Goal: Information Seeking & Learning: Learn about a topic

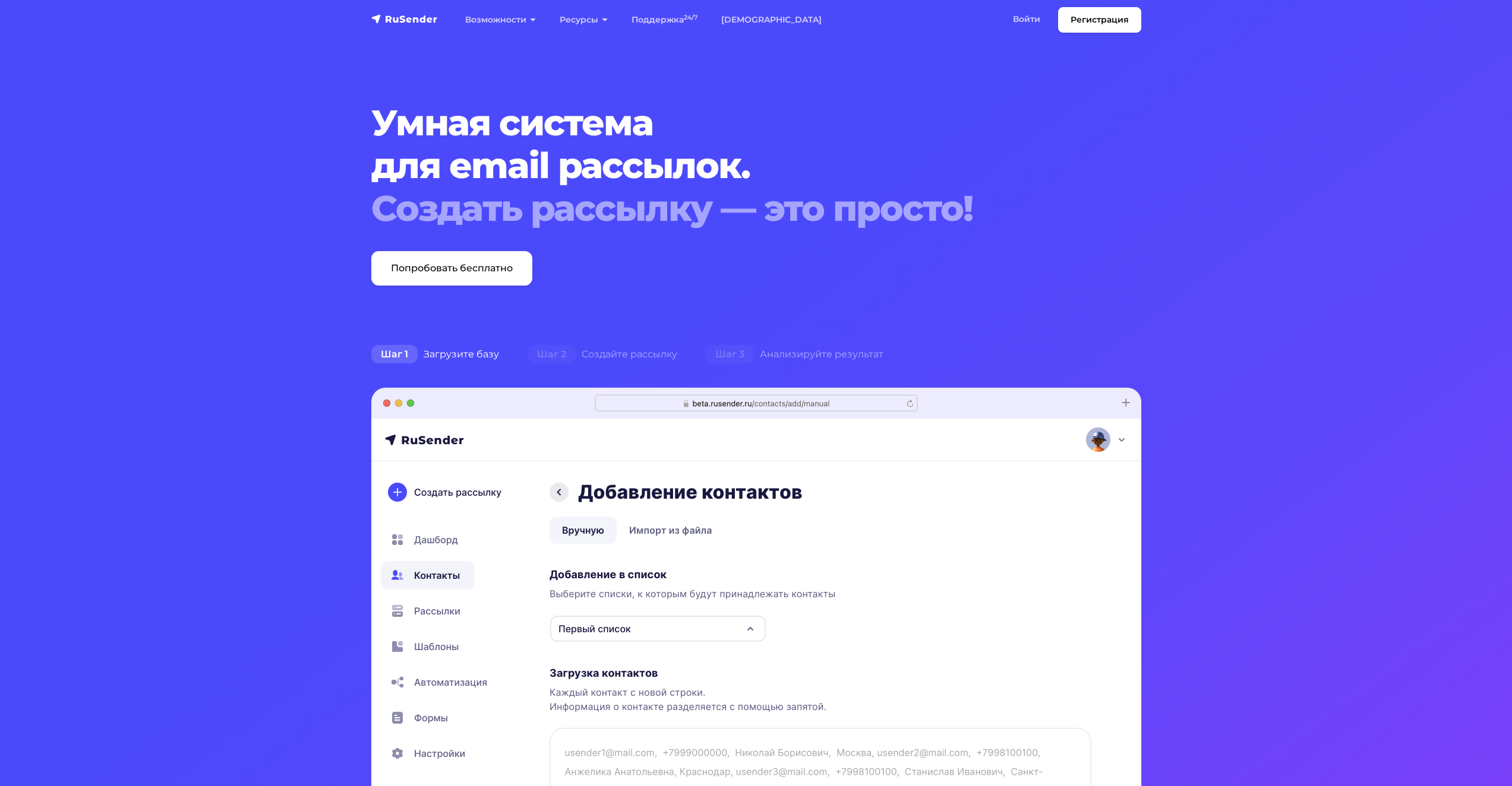
scroll to position [237, 0]
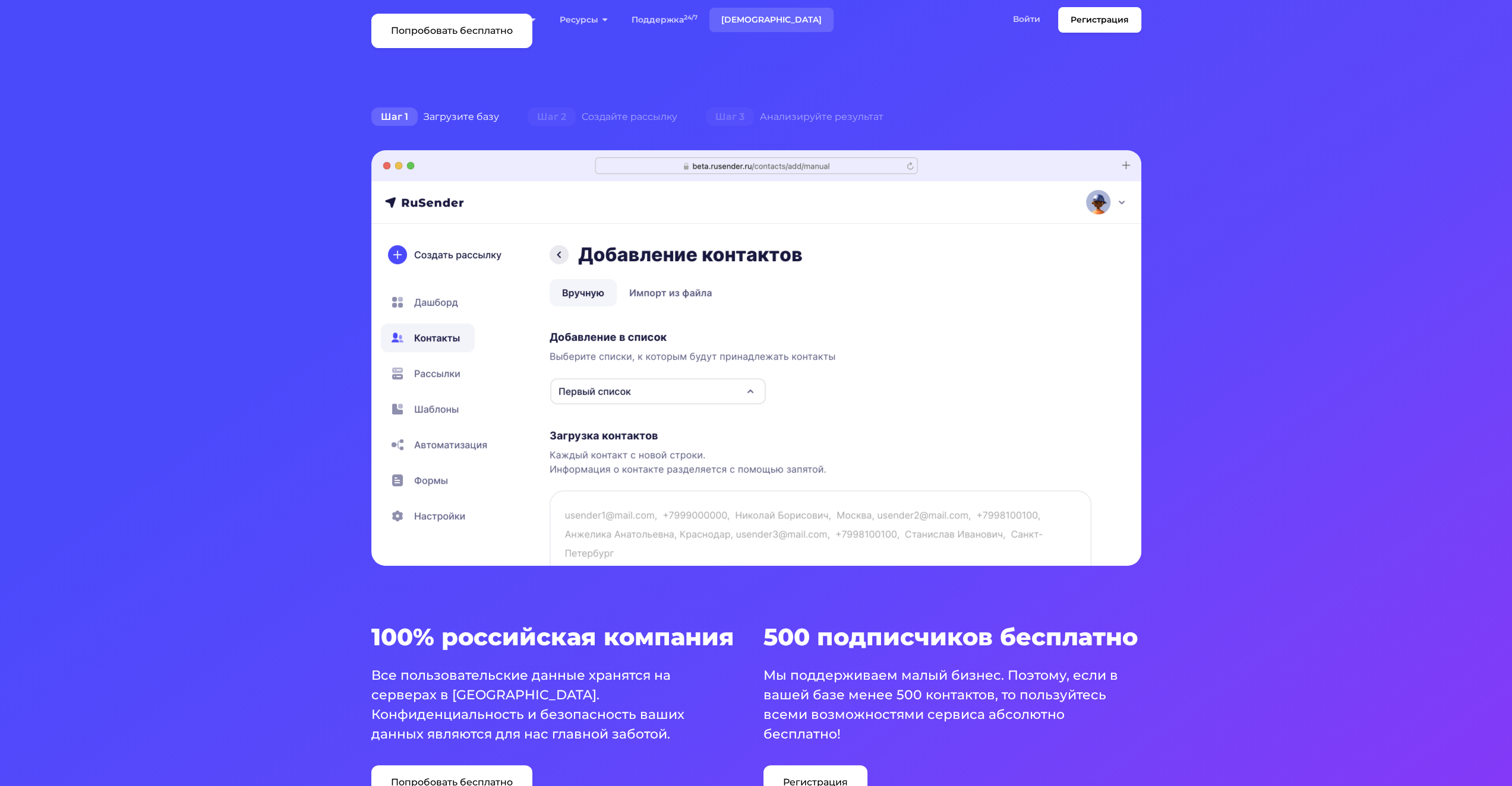
click at [726, 17] on link "[DEMOGRAPHIC_DATA]" at bounding box center [771, 20] width 124 height 24
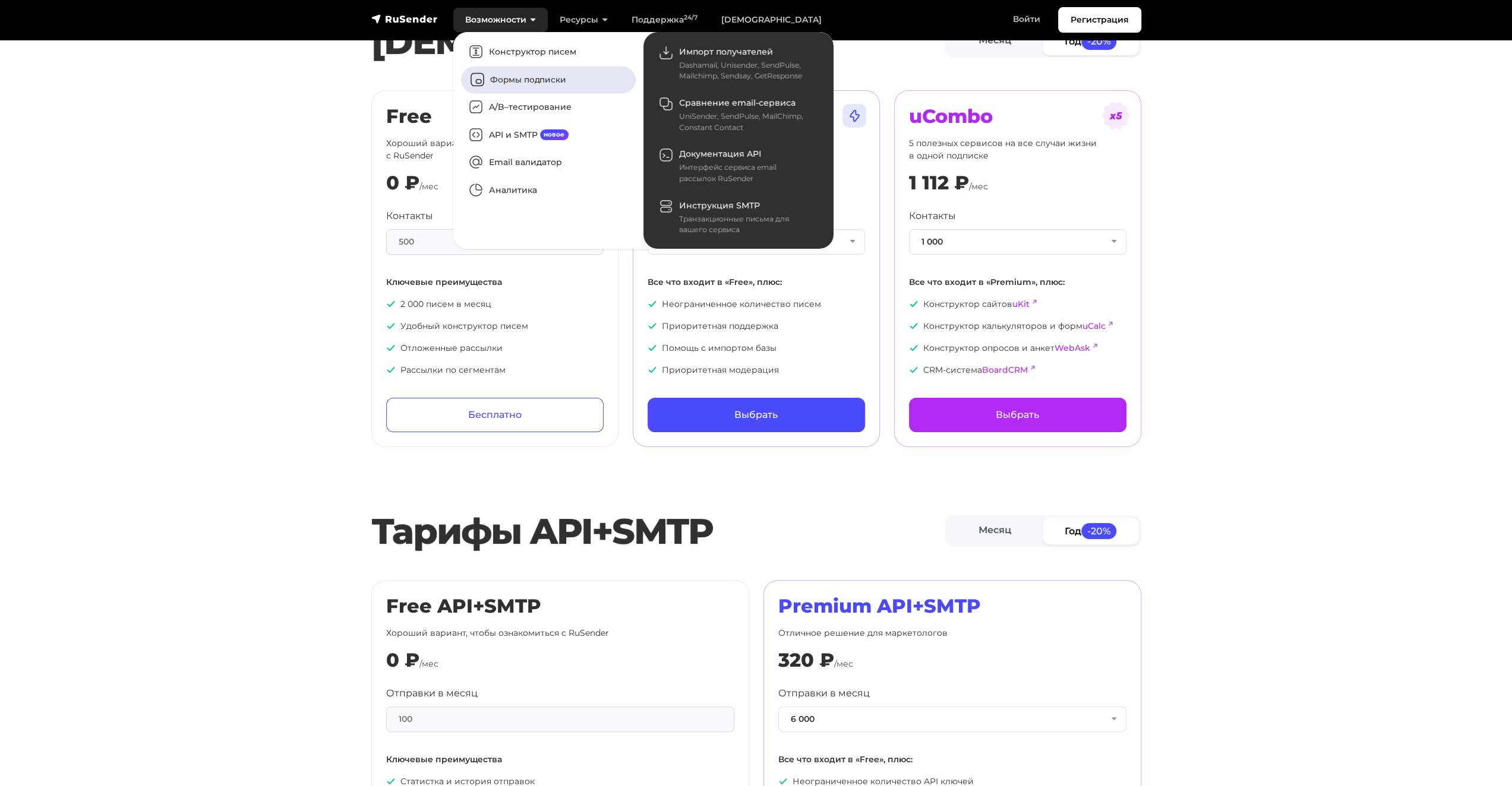
click at [510, 83] on link "Формы подписки" at bounding box center [548, 80] width 175 height 27
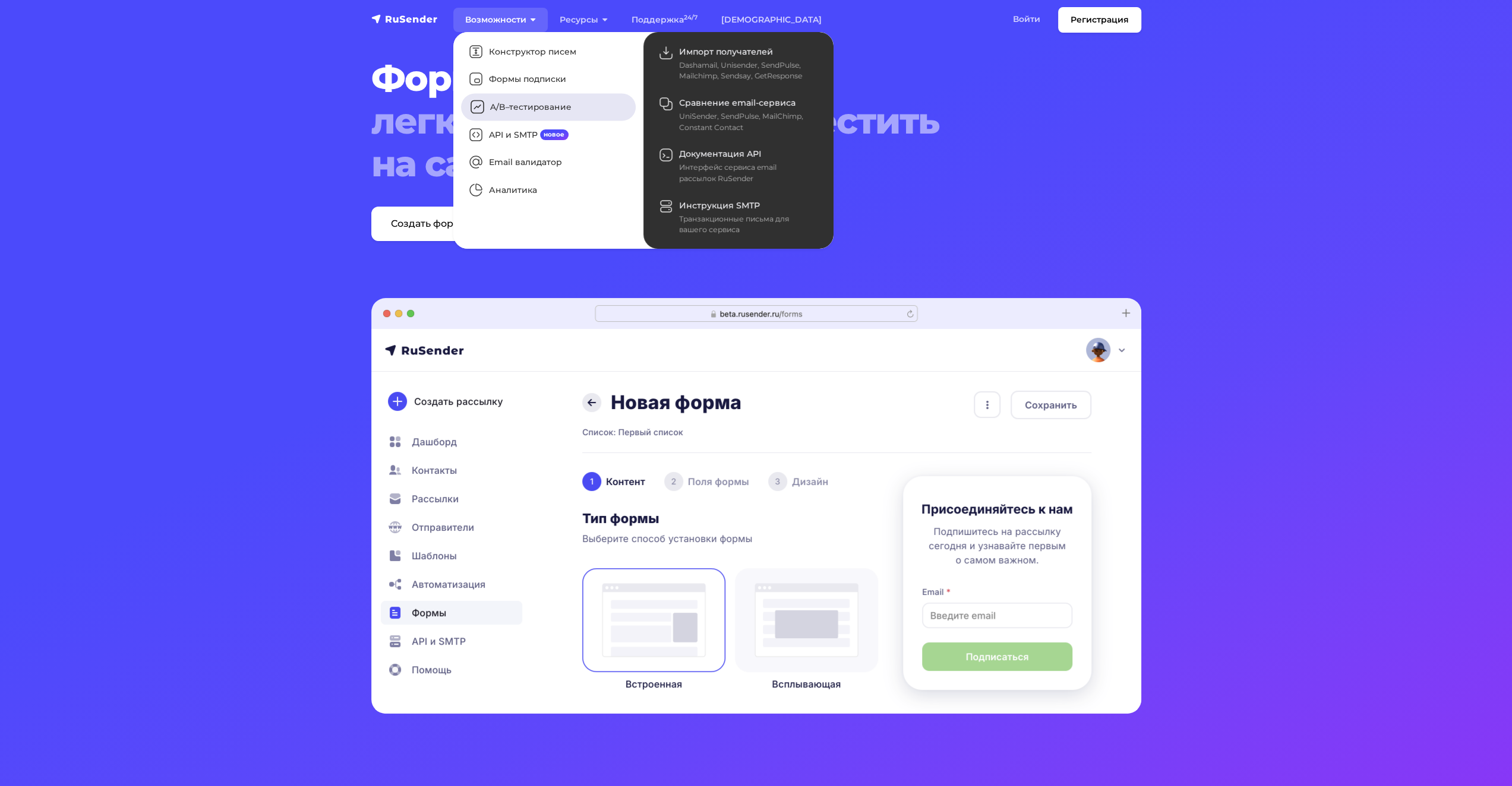
click at [515, 105] on link "A/B–тестирование" at bounding box center [548, 107] width 175 height 27
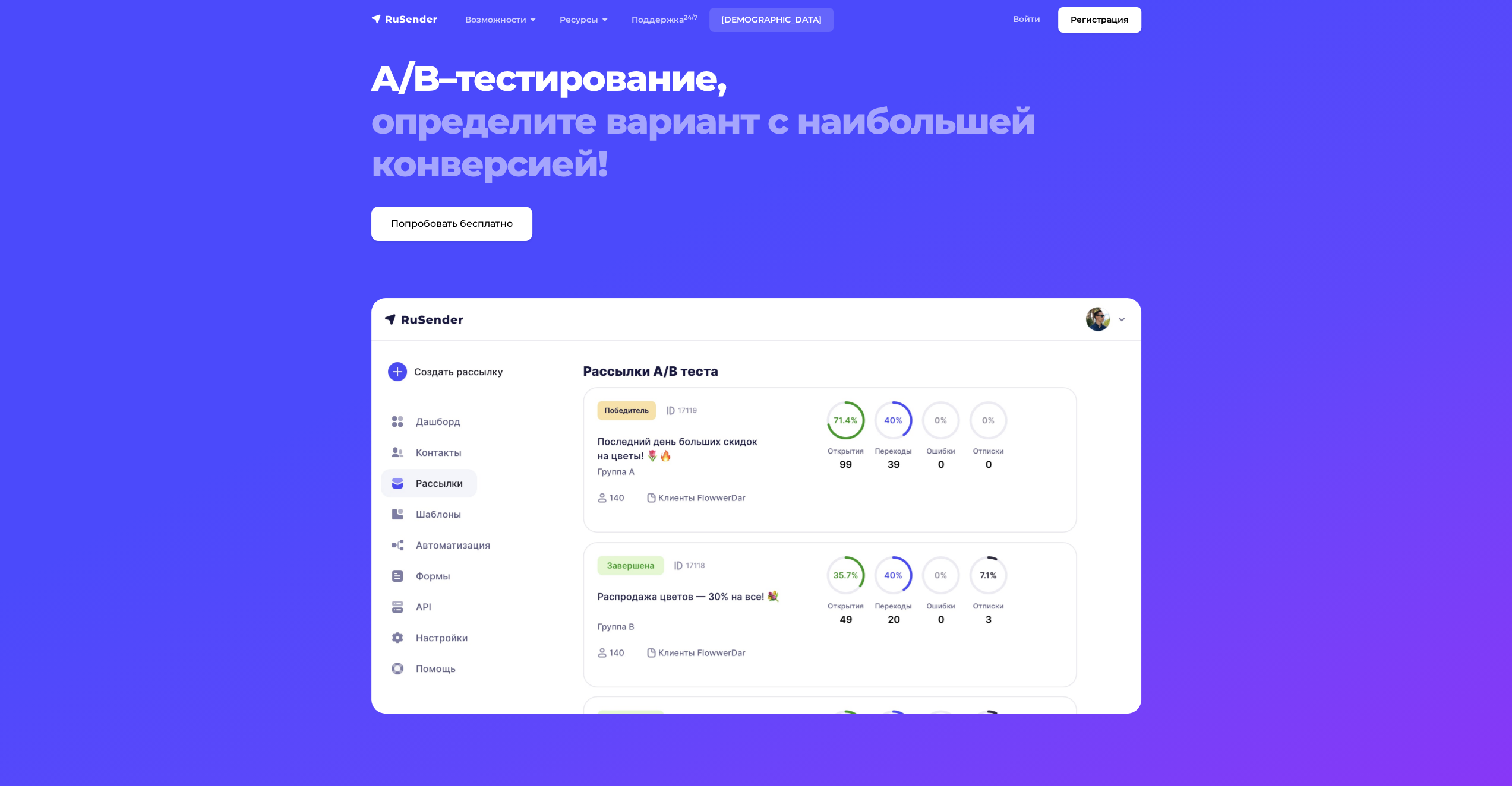
click at [750, 18] on link "[DEMOGRAPHIC_DATA]" at bounding box center [771, 20] width 124 height 24
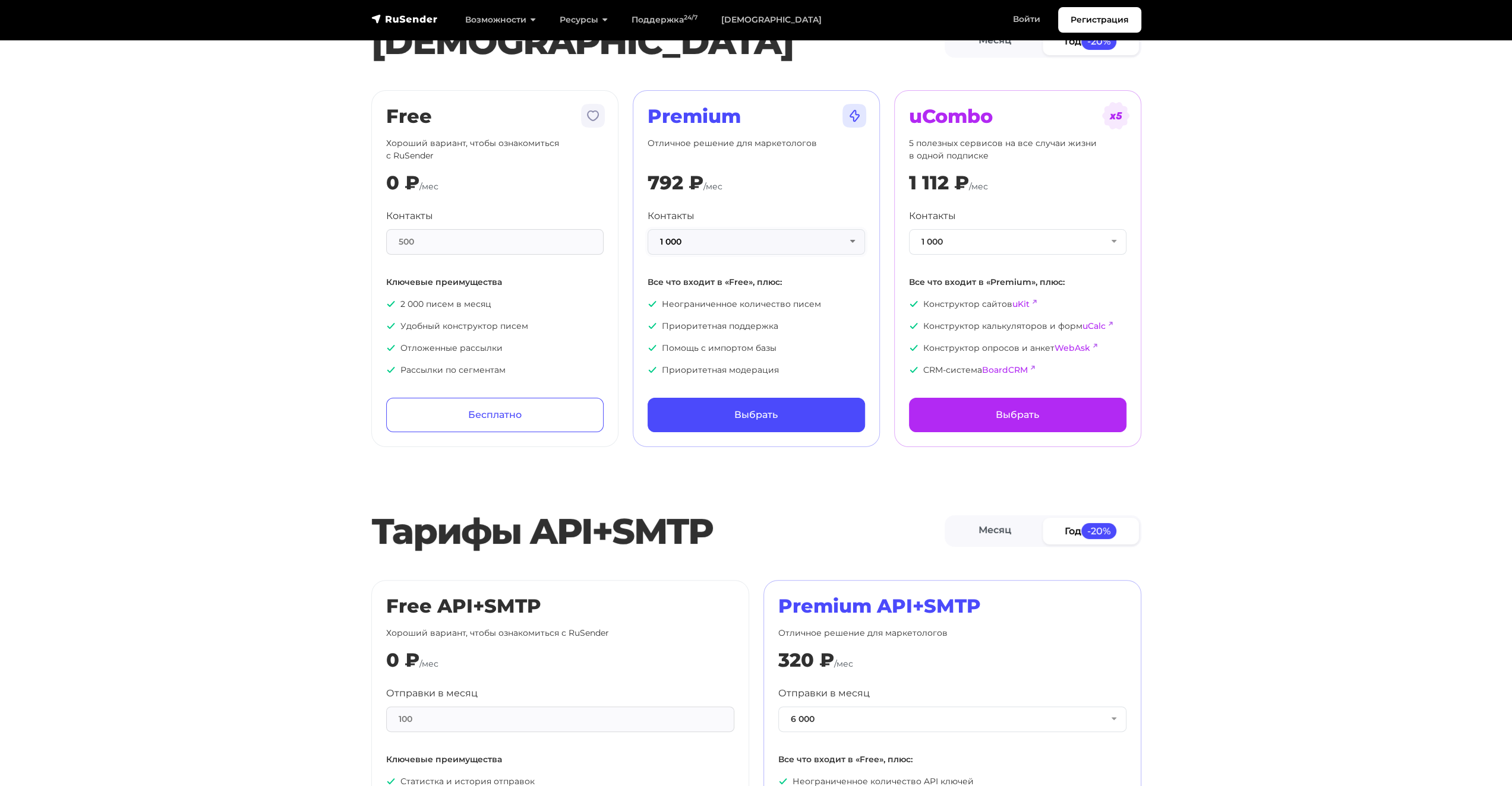
click at [842, 240] on button "1 000" at bounding box center [756, 242] width 217 height 26
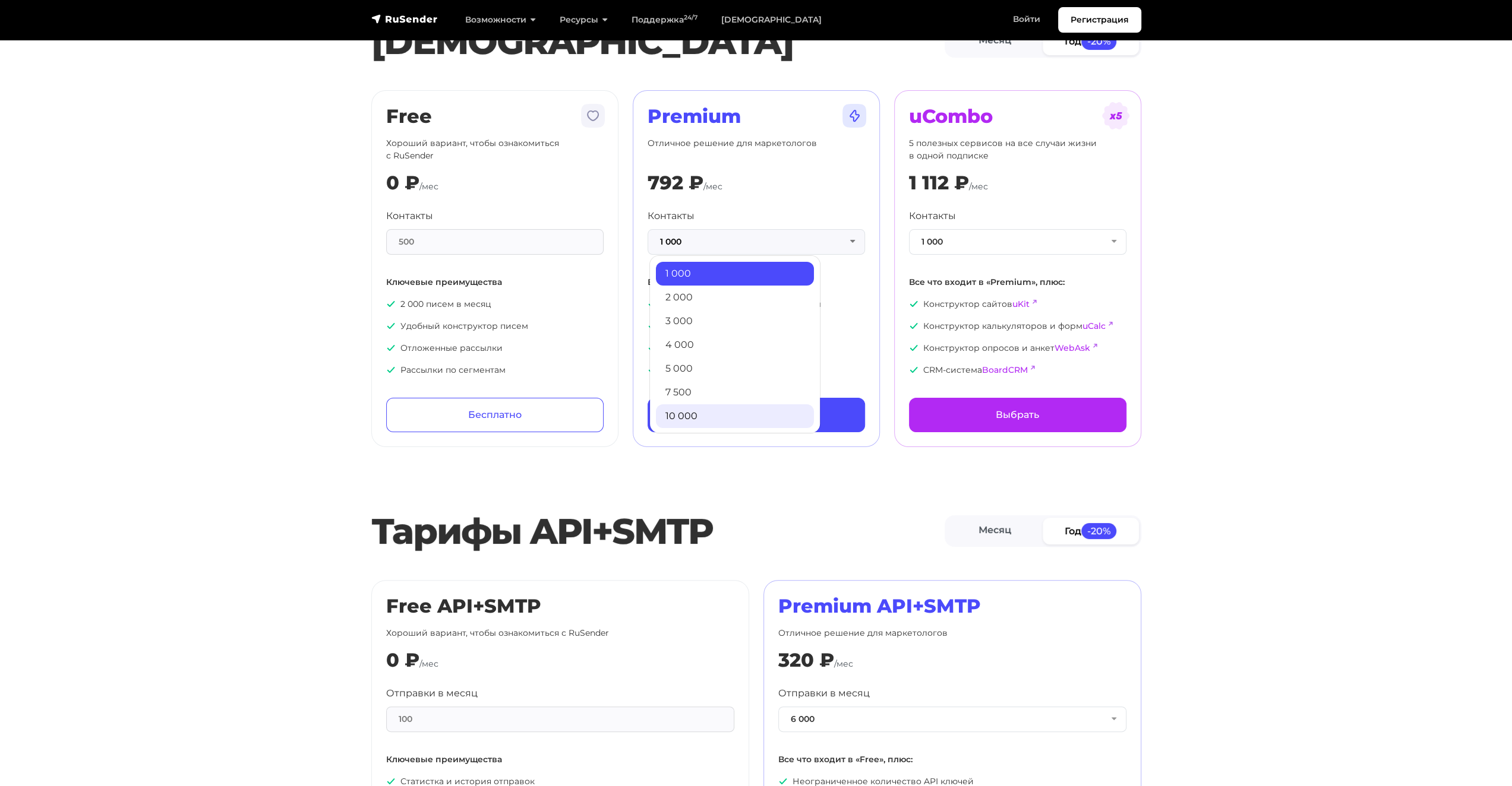
click at [730, 407] on link "10 000" at bounding box center [735, 416] width 158 height 24
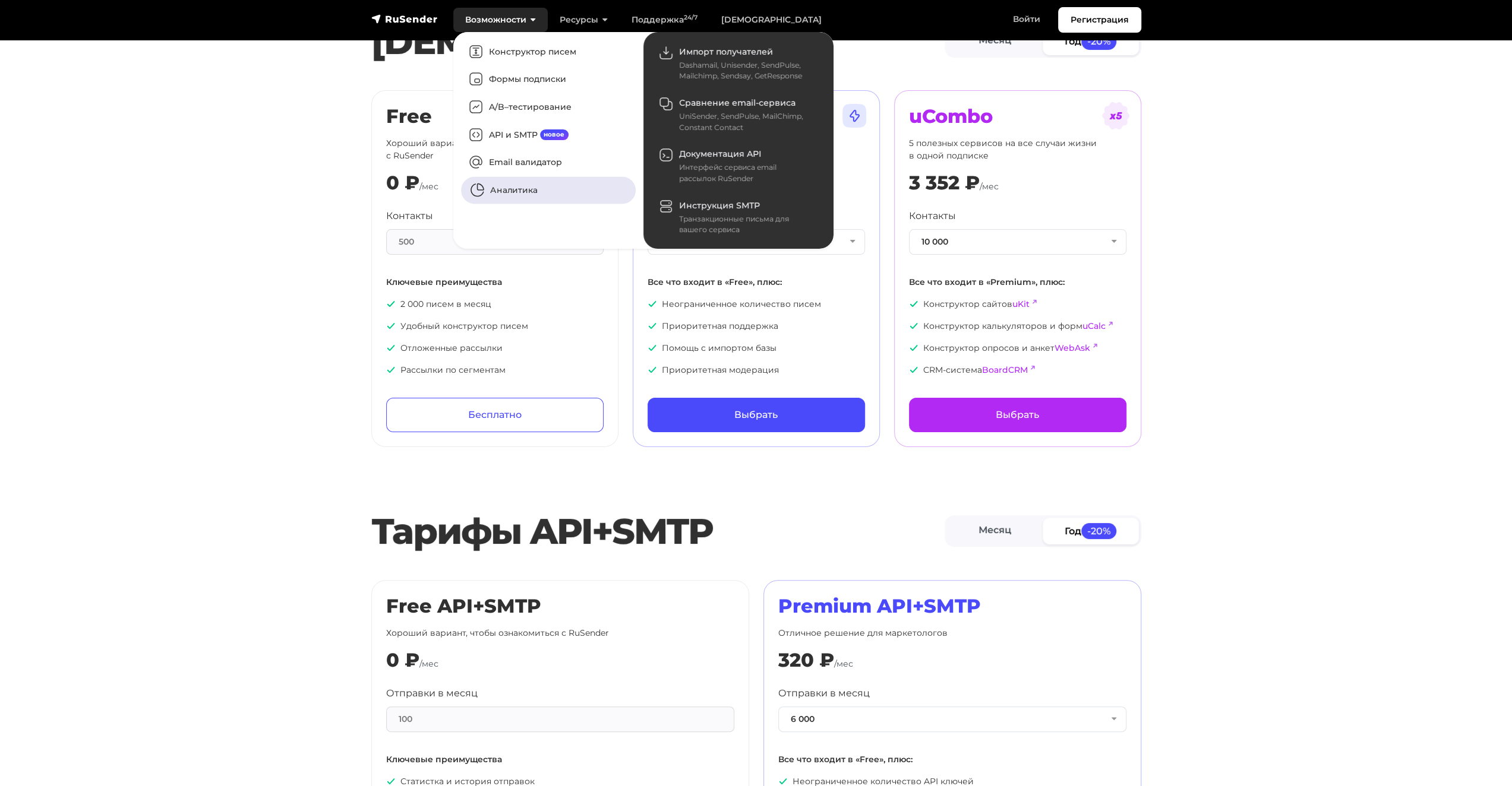
click at [503, 189] on link "Аналитика" at bounding box center [548, 191] width 175 height 27
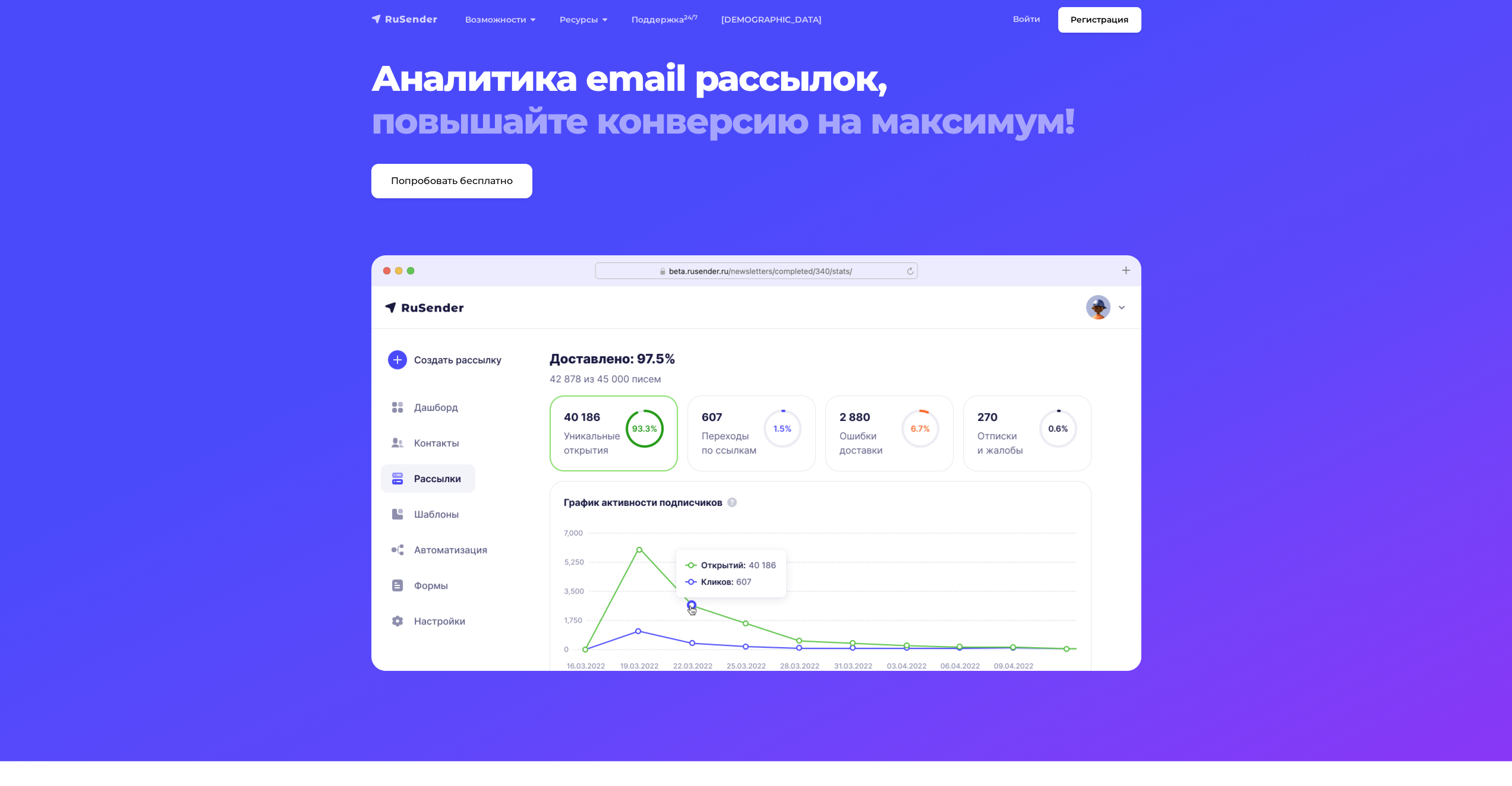
click at [403, 20] on img "navbar" at bounding box center [404, 18] width 66 height 12
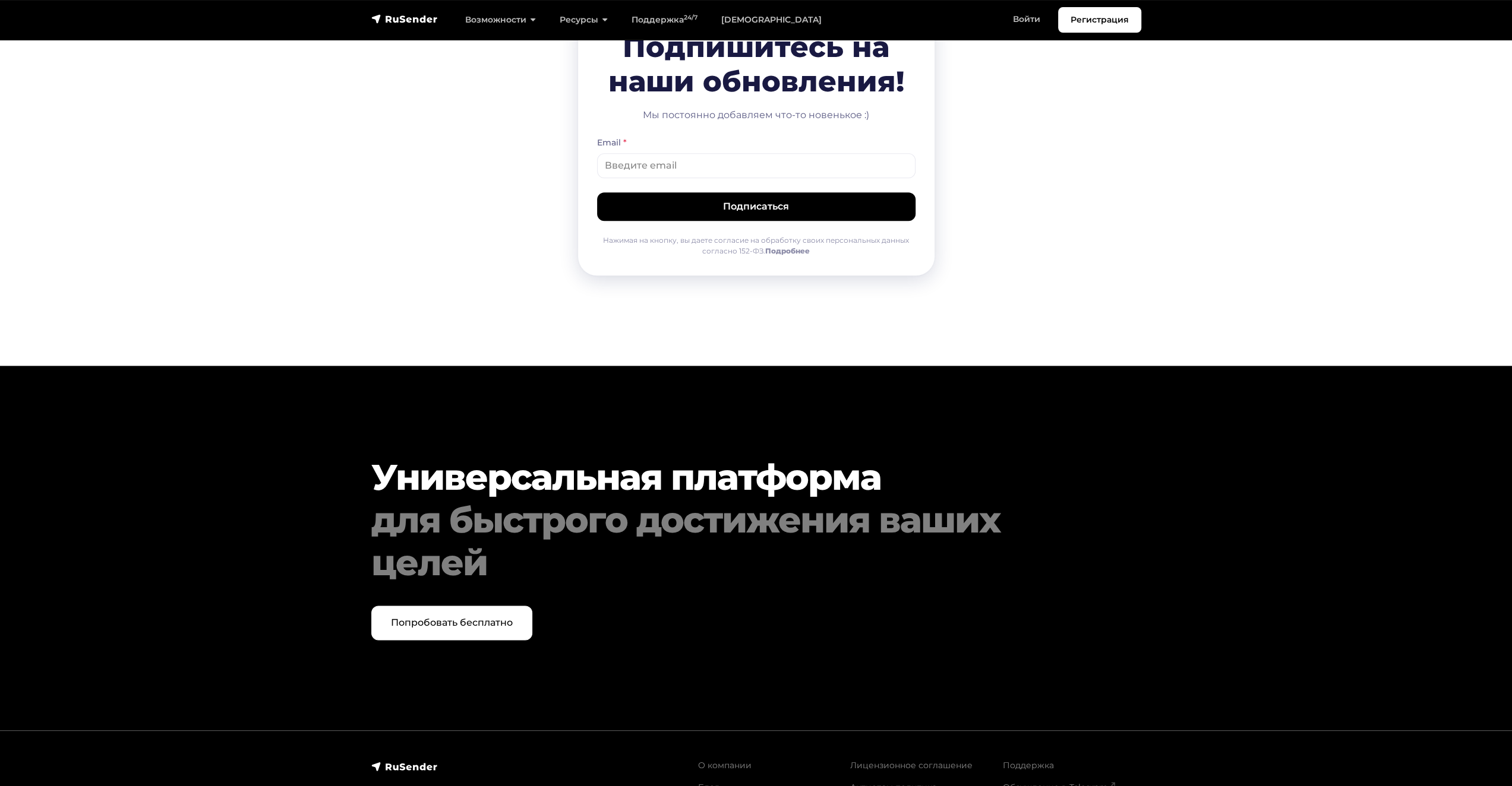
scroll to position [5810, 0]
